Goal: Find specific fact: Find specific fact

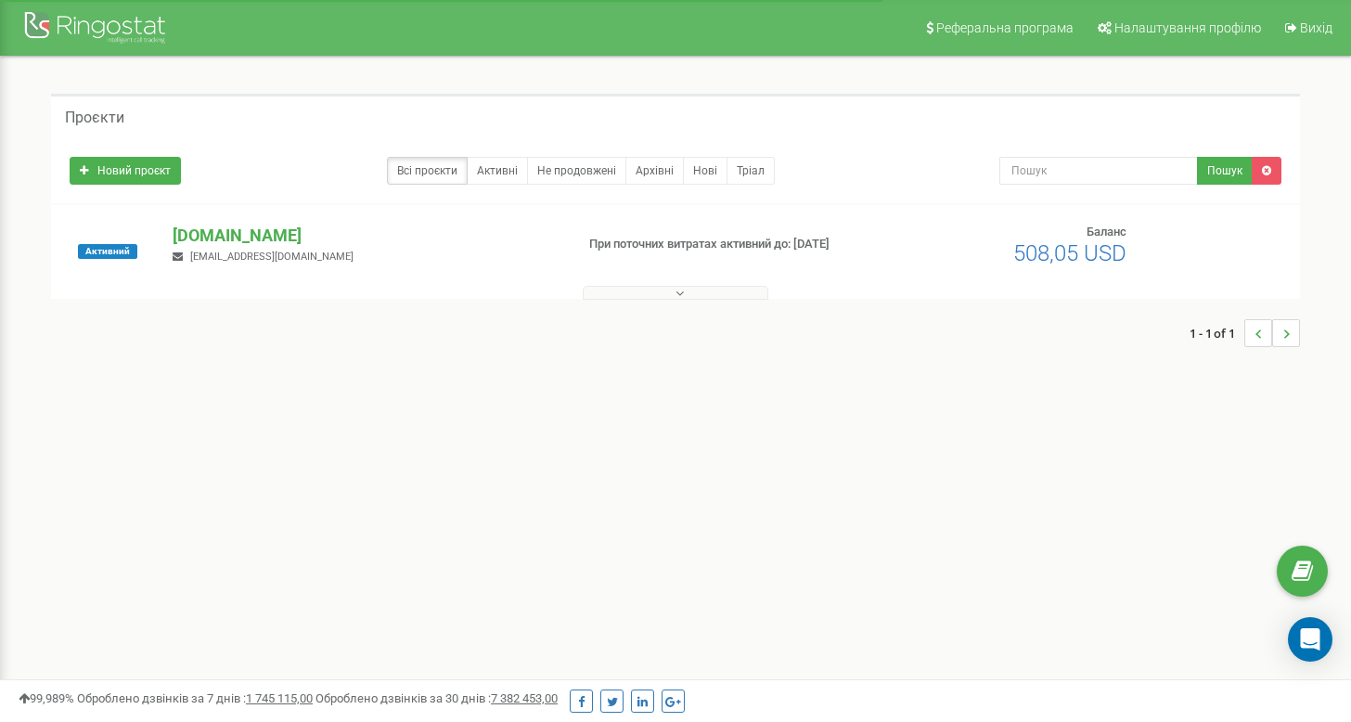
click at [693, 297] on button at bounding box center [676, 293] width 186 height 14
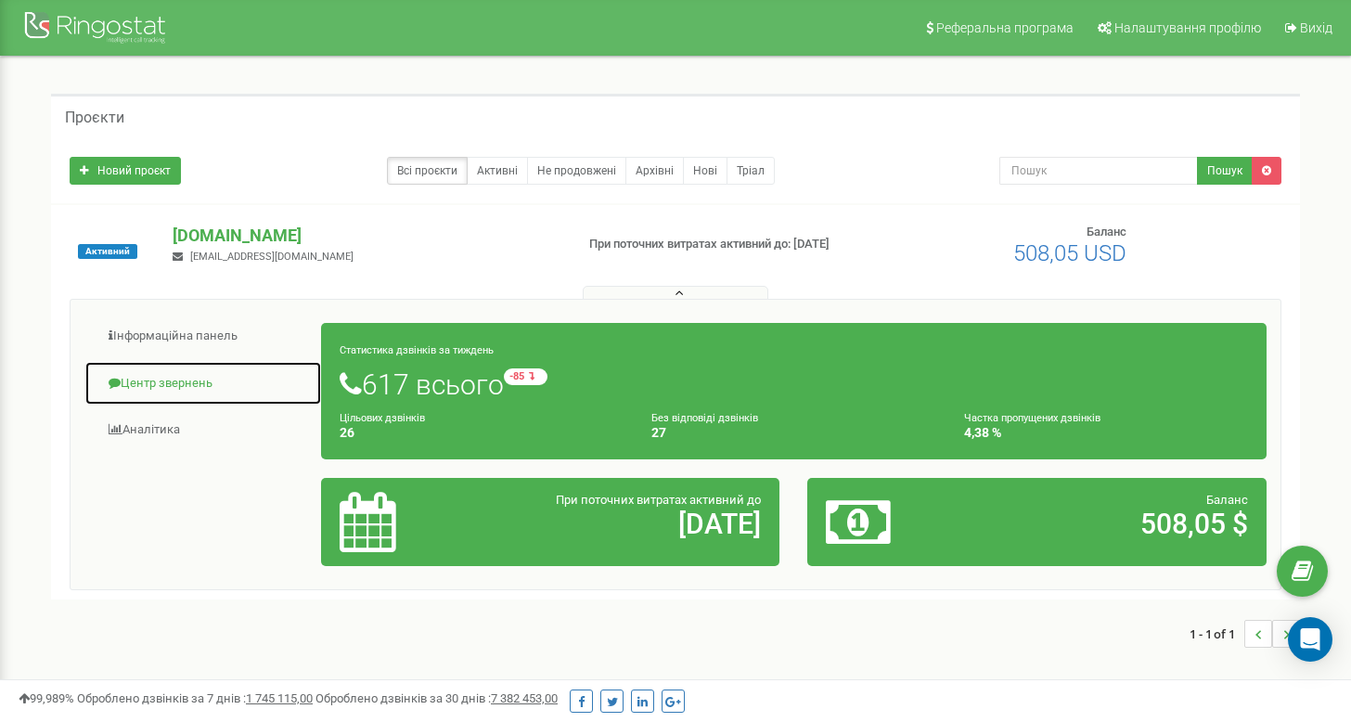
click at [198, 384] on link "Центр звернень" at bounding box center [203, 383] width 238 height 45
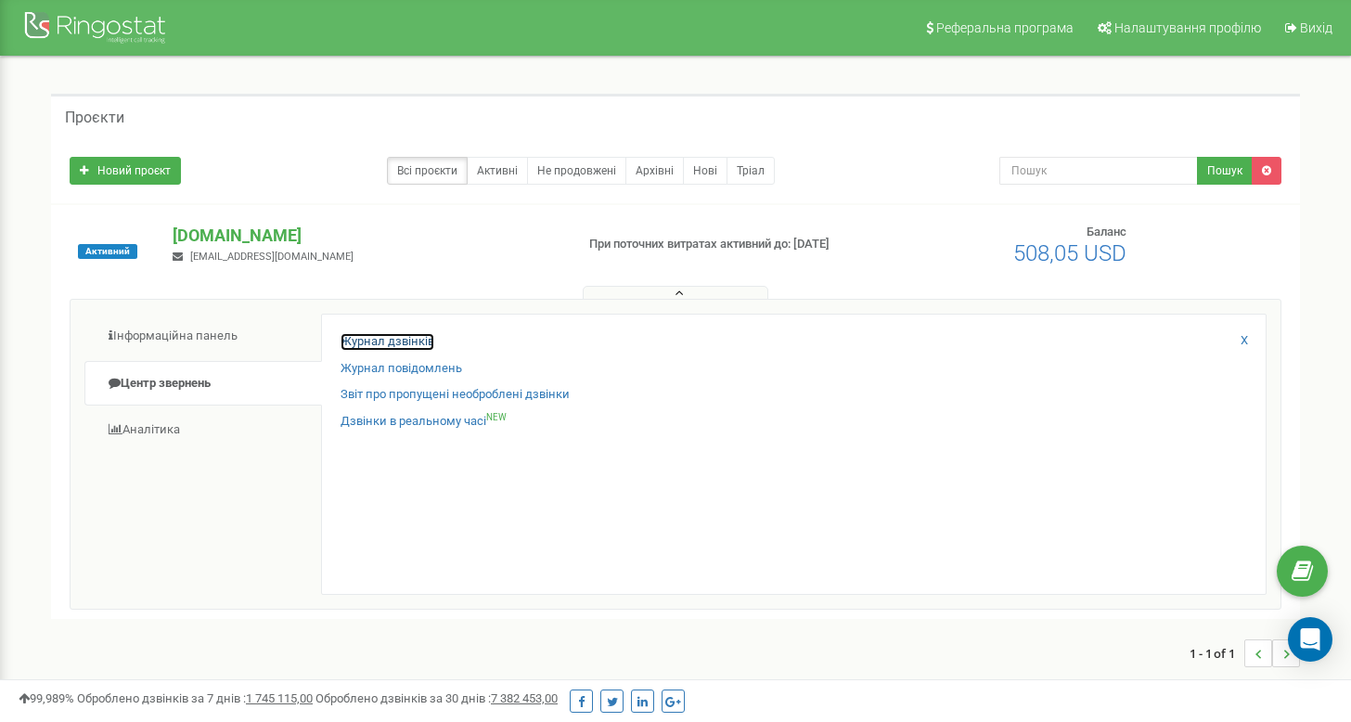
click at [388, 345] on link "Журнал дзвінків" at bounding box center [388, 342] width 94 height 18
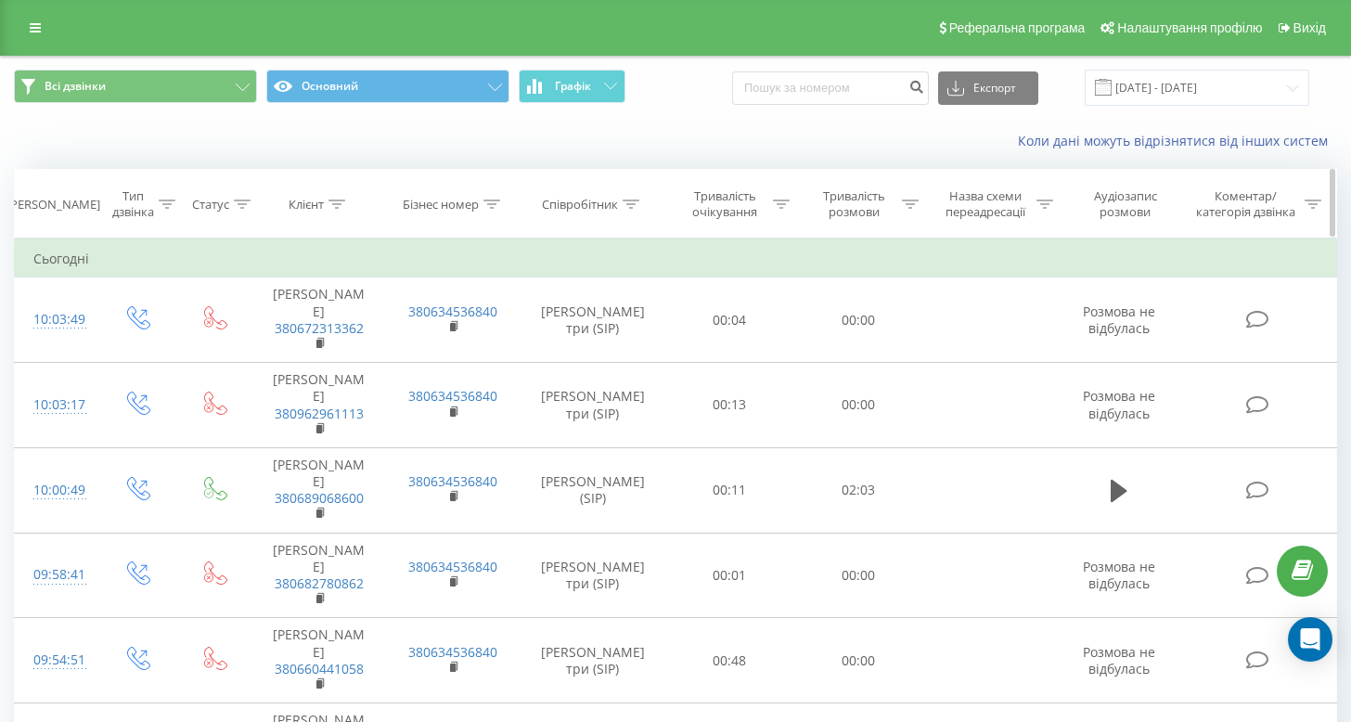
click at [625, 205] on icon at bounding box center [631, 204] width 17 height 9
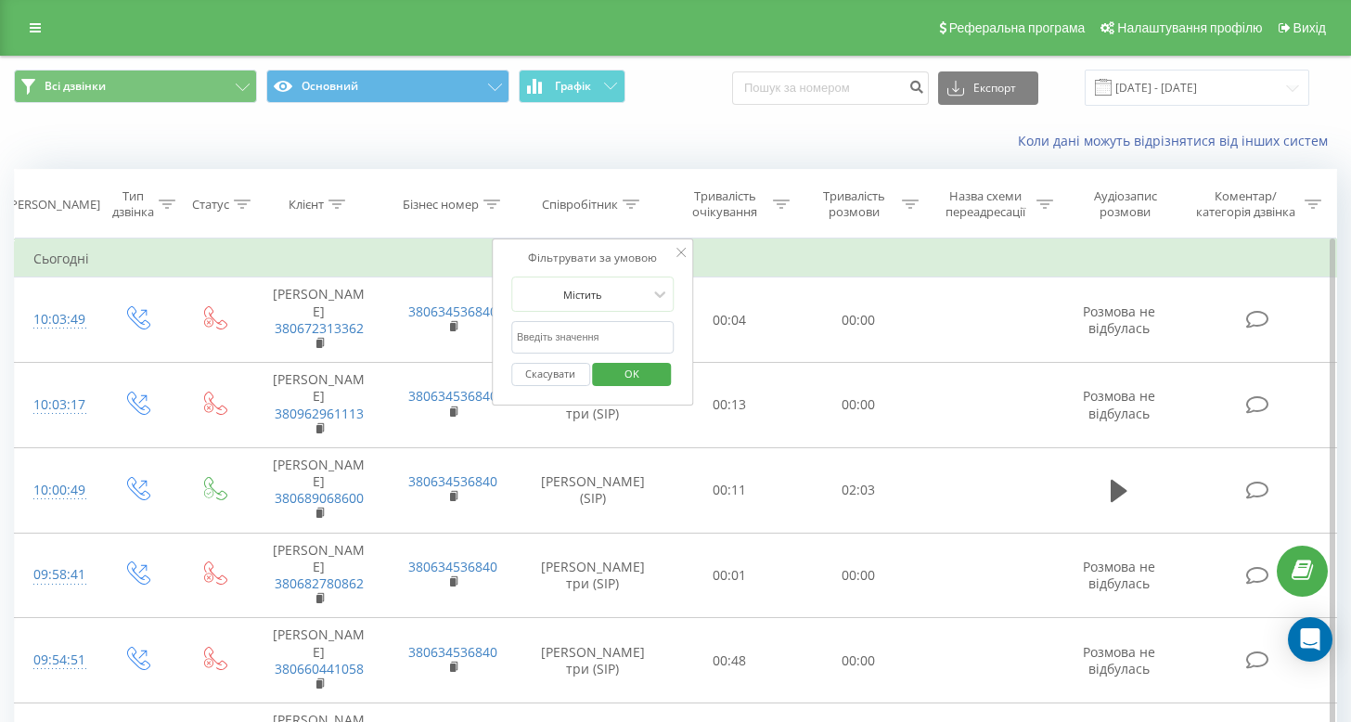
click at [592, 339] on input "text" at bounding box center [592, 337] width 163 height 32
type input "вікторія"
click at [631, 369] on span "OK" at bounding box center [632, 373] width 52 height 29
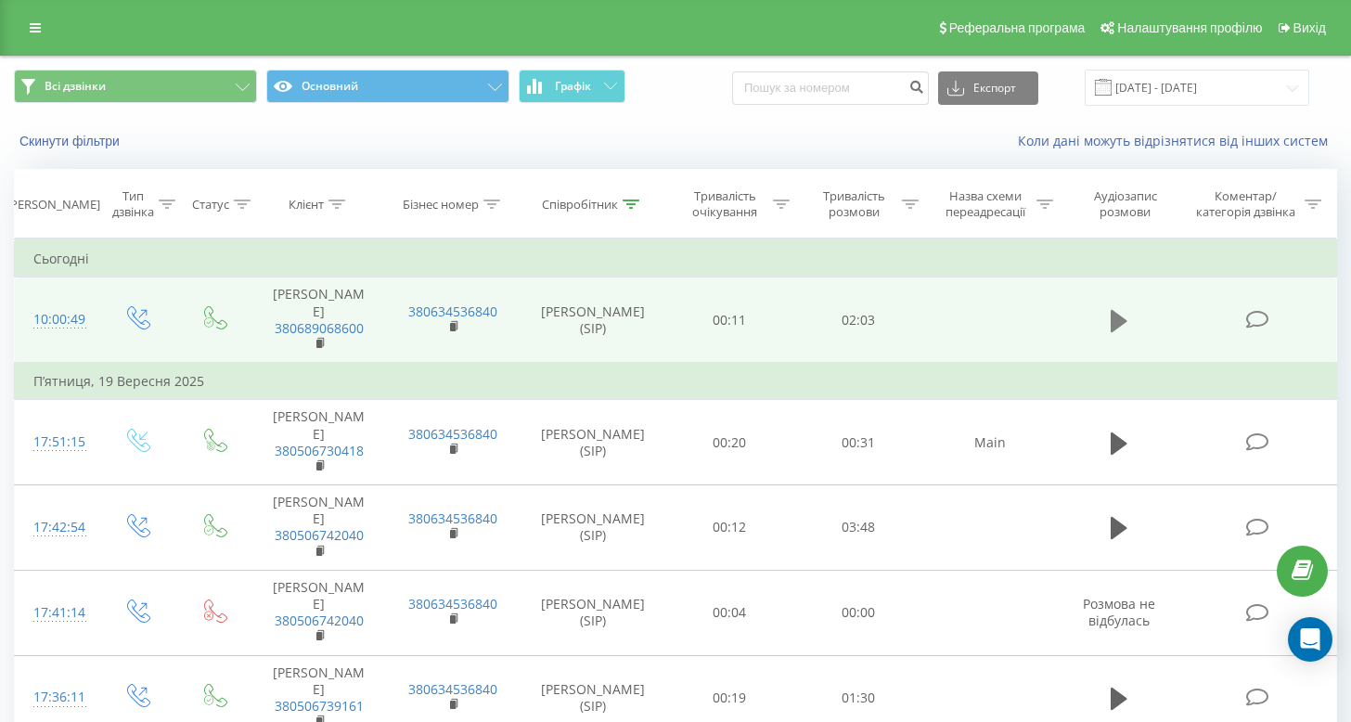
click at [1122, 310] on icon at bounding box center [1119, 321] width 17 height 22
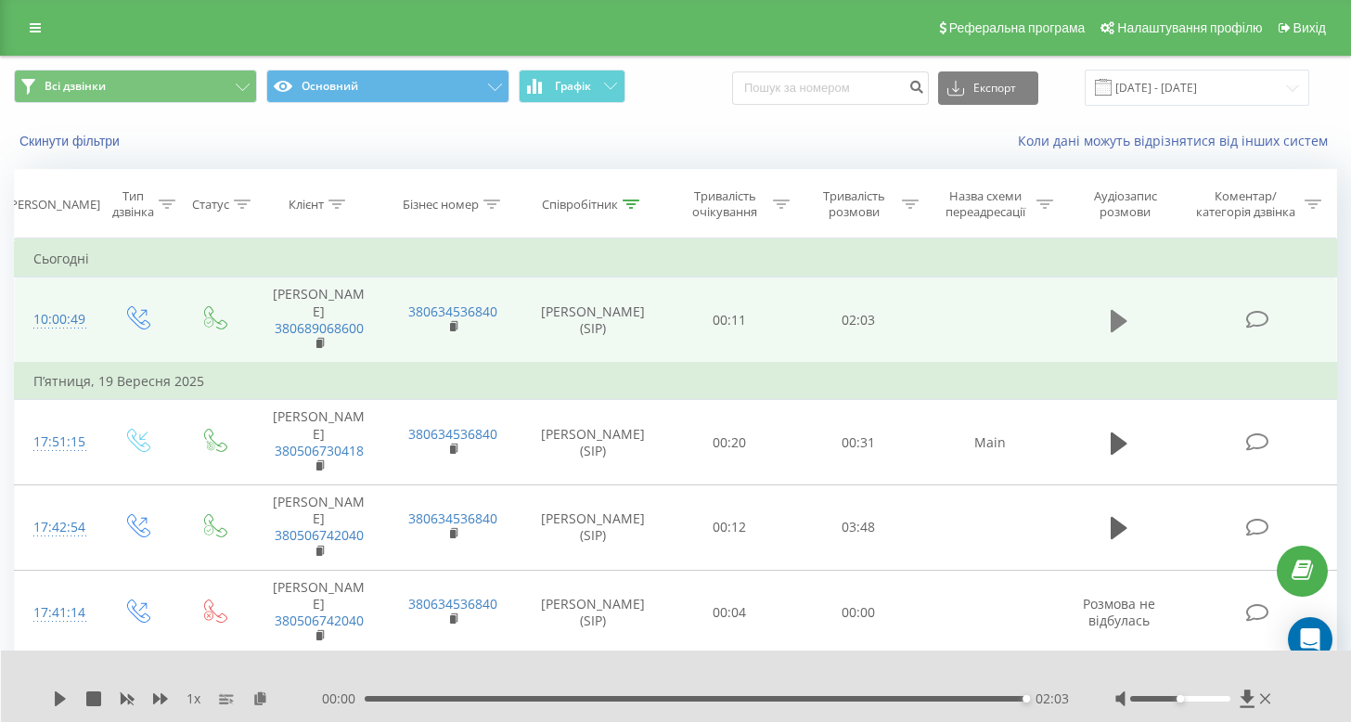
click at [1127, 310] on icon at bounding box center [1119, 321] width 17 height 22
click at [1115, 310] on icon at bounding box center [1119, 321] width 17 height 22
click at [1114, 310] on icon at bounding box center [1119, 321] width 17 height 22
click at [53, 697] on icon at bounding box center [60, 698] width 15 height 15
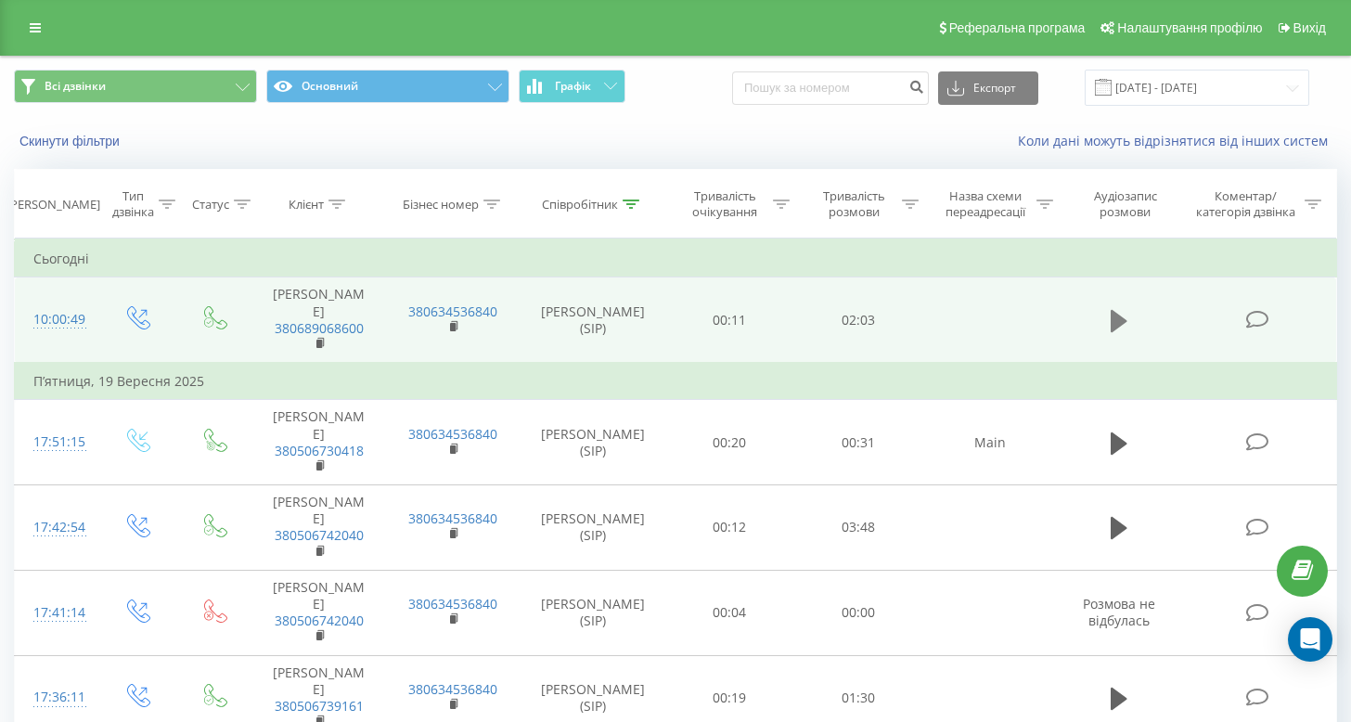
click at [1116, 310] on icon at bounding box center [1119, 321] width 17 height 22
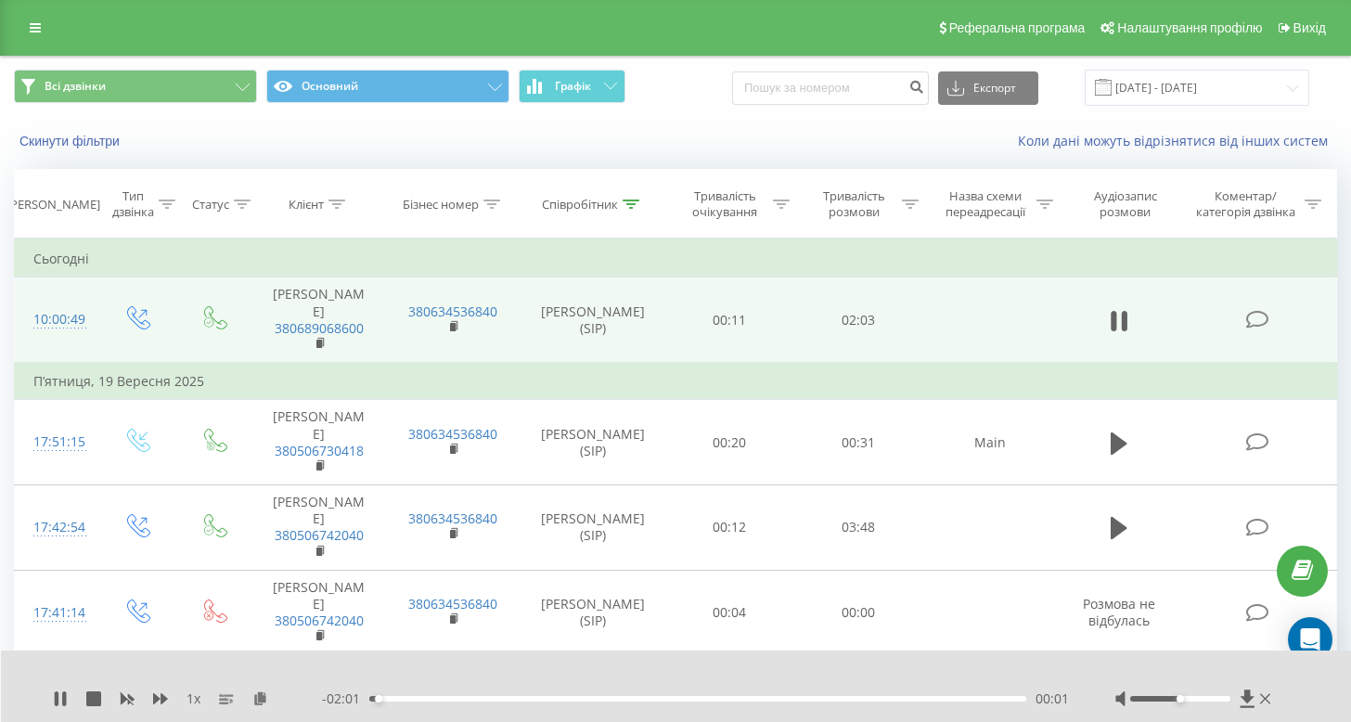
click at [1116, 311] on icon at bounding box center [1115, 321] width 6 height 20
click at [1116, 310] on icon at bounding box center [1119, 321] width 17 height 22
click at [257, 693] on icon at bounding box center [260, 697] width 16 height 13
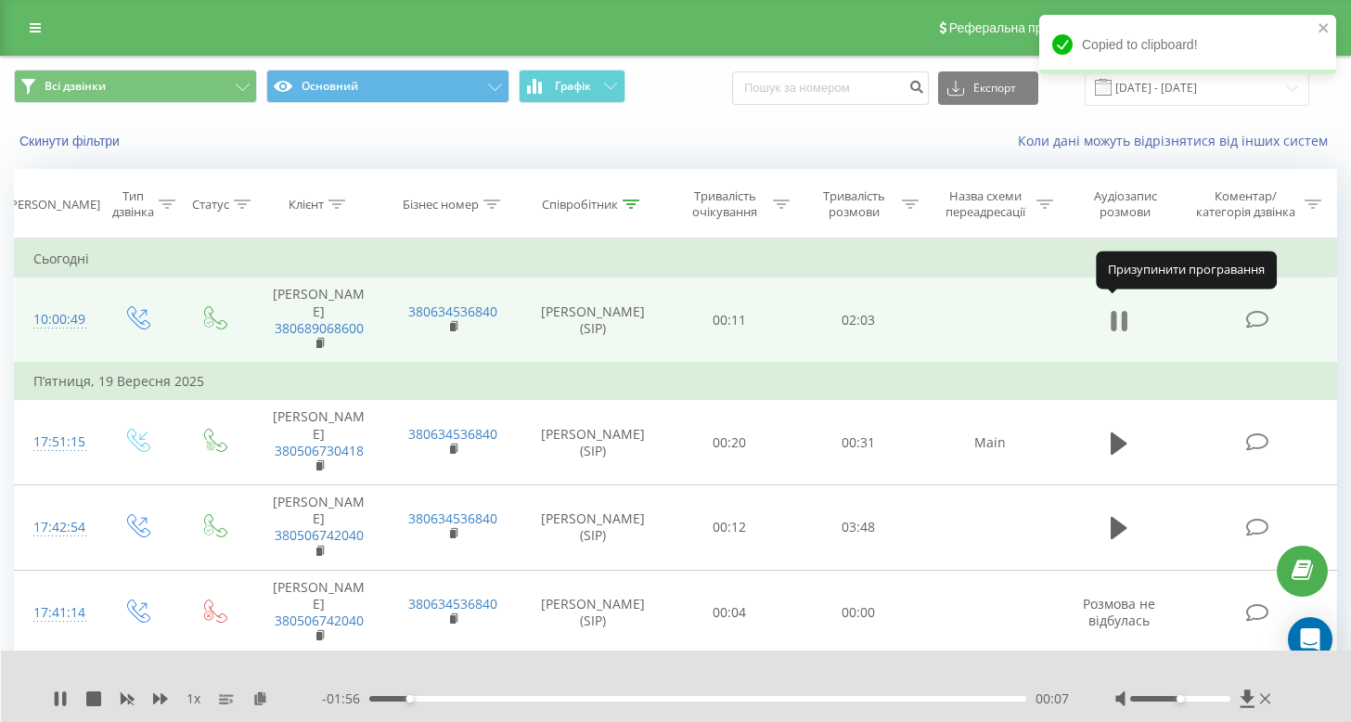
click at [1115, 315] on icon at bounding box center [1115, 321] width 6 height 20
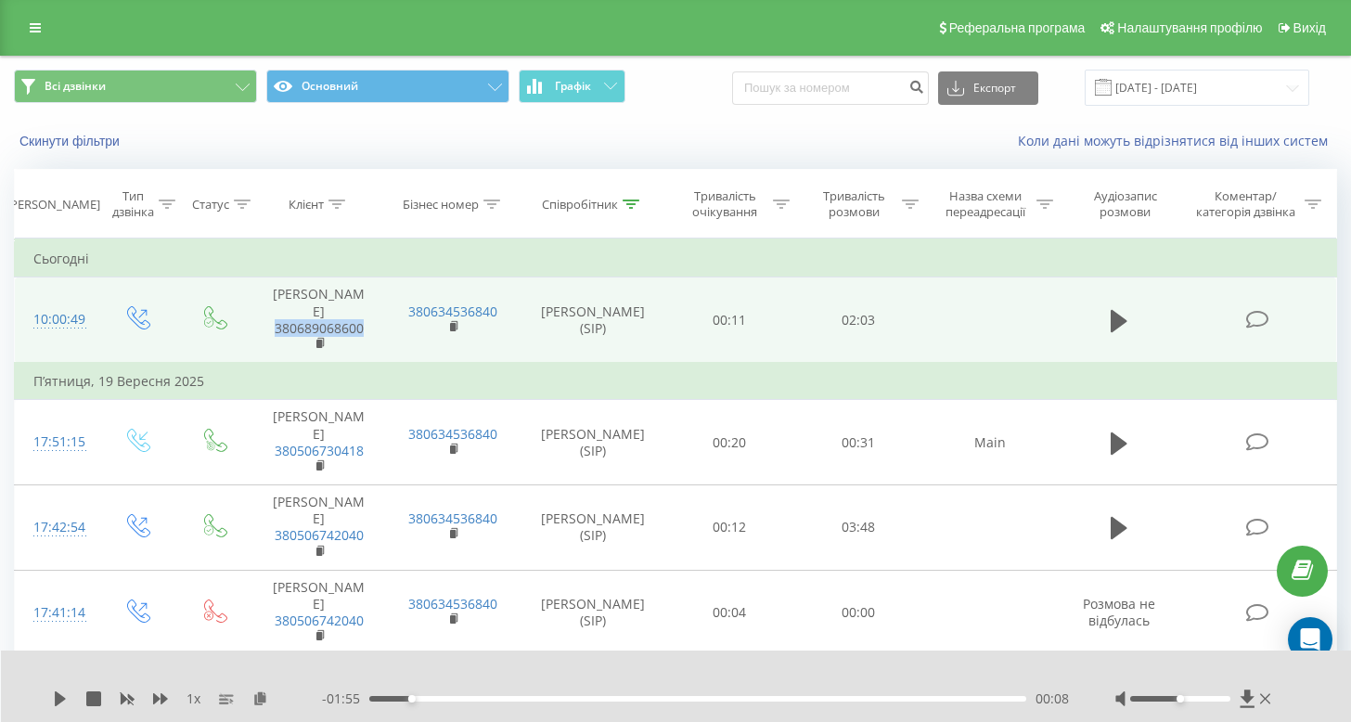
drag, startPoint x: 379, startPoint y: 316, endPoint x: 272, endPoint y: 315, distance: 106.7
click at [272, 315] on td "Сергій 380689068600" at bounding box center [318, 319] width 135 height 85
copy link "380689068600"
